Goal: Navigation & Orientation: Go to known website

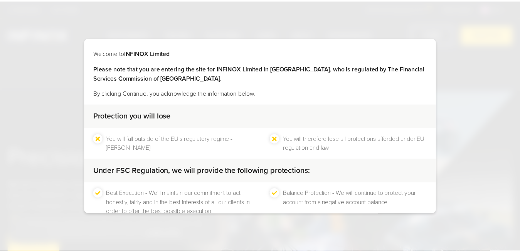
scroll to position [48, 0]
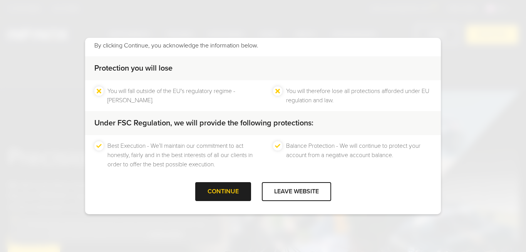
click at [223, 191] on div at bounding box center [223, 191] width 0 height 0
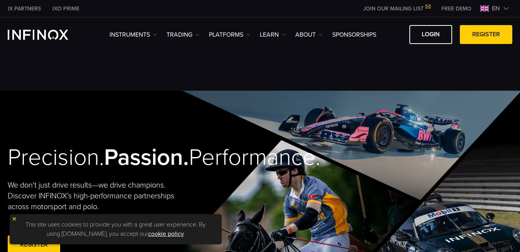
scroll to position [0, 0]
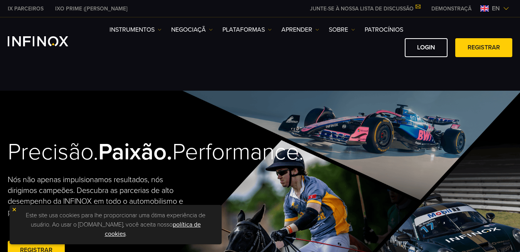
click at [493, 10] on span "en" at bounding box center [496, 8] width 14 height 9
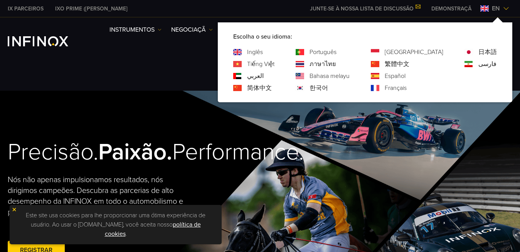
click at [337, 52] on div "Português" at bounding box center [322, 51] width 54 height 9
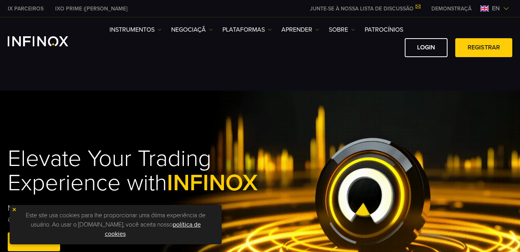
click at [506, 7] on img at bounding box center [506, 8] width 6 height 6
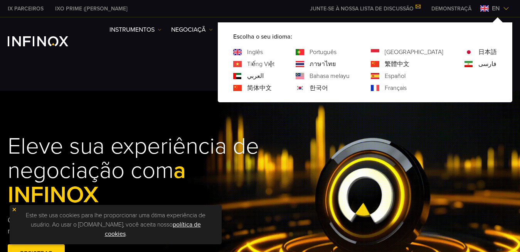
click at [336, 51] on link "Português" at bounding box center [322, 51] width 27 height 9
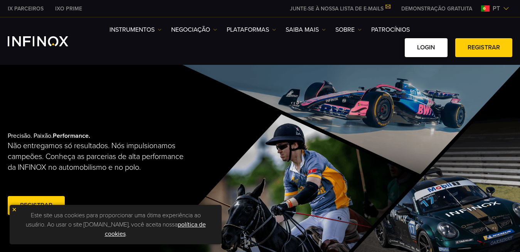
click at [423, 52] on link "Login" at bounding box center [426, 47] width 43 height 19
click at [430, 46] on link "Login" at bounding box center [426, 47] width 43 height 19
